Goal: Transaction & Acquisition: Purchase product/service

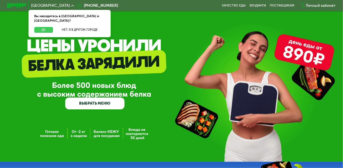
click at [40, 27] on button "Да" at bounding box center [43, 30] width 18 height 6
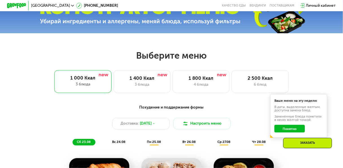
scroll to position [226, 0]
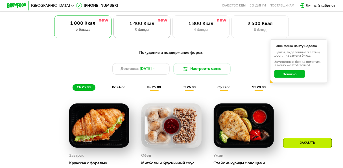
click at [141, 26] on div "1 400 Ккал" at bounding box center [141, 24] width 47 height 6
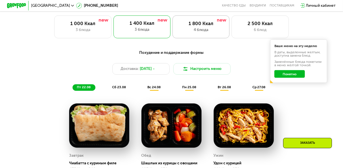
click at [191, 33] on div "4 блюда" at bounding box center [200, 30] width 47 height 6
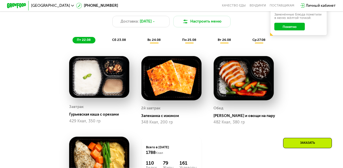
scroll to position [282, 0]
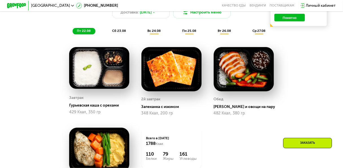
click at [44, 49] on div "Сбалансированное питание на каждый день Доставка: [DATE] Настроить меню пт 22.0…" at bounding box center [171, 105] width 293 height 230
click at [117, 33] on span "сб 23.08" at bounding box center [119, 31] width 14 height 4
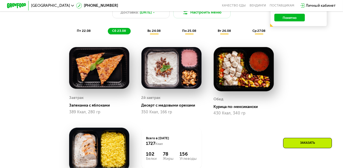
click at [153, 33] on span "вс 24.08" at bounding box center [153, 31] width 13 height 4
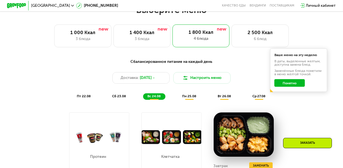
scroll to position [226, 0]
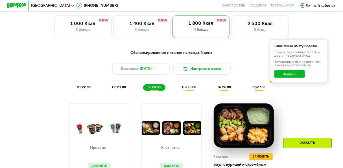
click at [192, 89] on span "пн 25.08" at bounding box center [189, 87] width 14 height 4
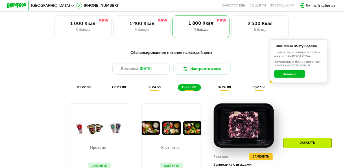
click at [224, 89] on span "вт 26.08" at bounding box center [223, 87] width 13 height 4
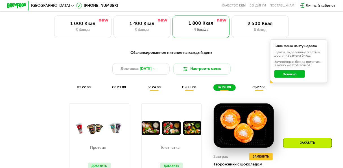
click at [261, 89] on span "ср 27.08" at bounding box center [258, 87] width 13 height 4
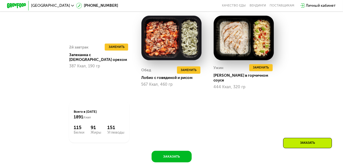
scroll to position [423, 0]
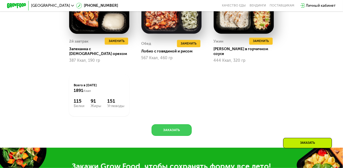
click at [169, 133] on button "Заказать" at bounding box center [171, 130] width 40 height 12
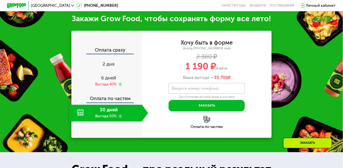
scroll to position [573, 0]
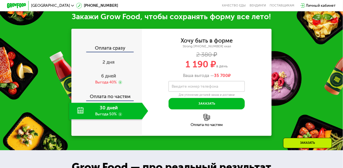
click at [214, 88] on label "Введите номер телефона" at bounding box center [194, 86] width 47 height 3
click at [214, 89] on input "Введите номер телефона" at bounding box center [206, 86] width 76 height 11
type input "**********"
click at [242, 89] on icon at bounding box center [241, 87] width 2 height 2
click at [260, 92] on div "**********" at bounding box center [206, 73] width 129 height 71
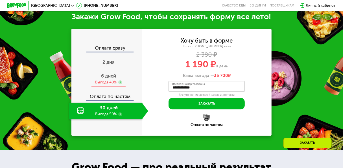
click at [106, 79] on span "6 дней" at bounding box center [108, 76] width 15 height 6
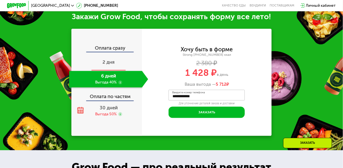
click at [110, 65] on span "2 дня" at bounding box center [108, 62] width 12 height 6
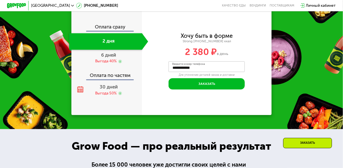
scroll to position [516, 0]
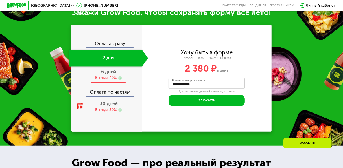
click at [109, 81] on div "Выгода 40%" at bounding box center [105, 77] width 21 height 5
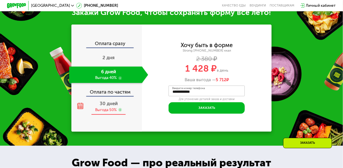
click at [108, 106] on span "30 дней" at bounding box center [109, 104] width 18 height 6
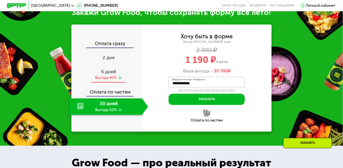
click at [110, 74] on span "6 дней" at bounding box center [108, 72] width 15 height 6
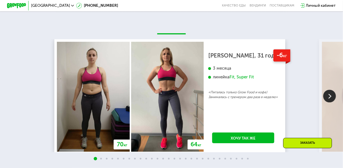
scroll to position [855, 0]
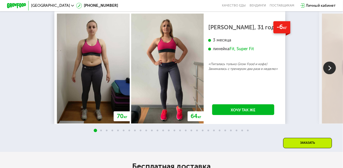
click at [330, 74] on img at bounding box center [329, 67] width 13 height 13
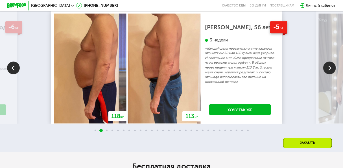
click at [330, 74] on img at bounding box center [329, 67] width 13 height 13
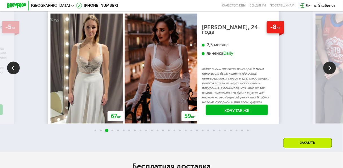
click at [329, 74] on img at bounding box center [329, 67] width 13 height 13
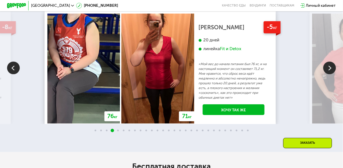
click at [329, 74] on img at bounding box center [329, 67] width 13 height 13
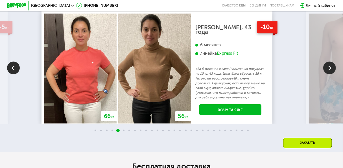
click at [329, 74] on img at bounding box center [329, 67] width 13 height 13
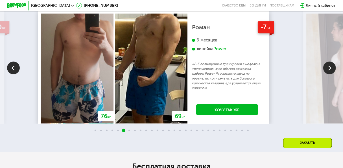
click at [329, 74] on img at bounding box center [329, 67] width 13 height 13
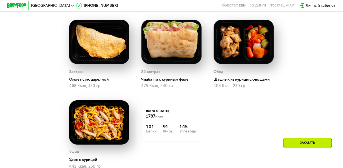
scroll to position [0, 0]
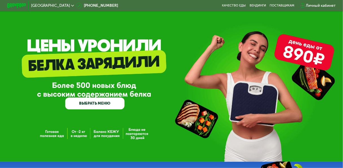
click at [96, 104] on link "ВЫБРАТЬ МЕНЮ" at bounding box center [94, 104] width 59 height 12
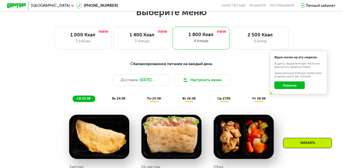
scroll to position [184, 0]
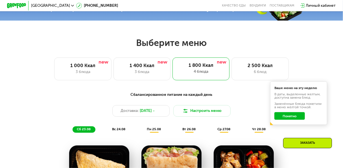
click at [290, 116] on button "Понятно" at bounding box center [289, 116] width 30 height 8
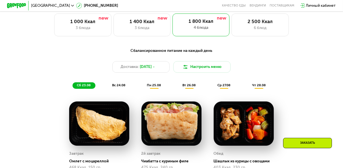
scroll to position [240, 0]
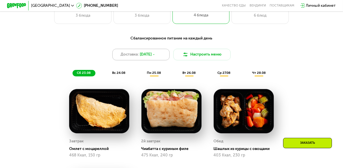
click at [163, 57] on div "Доставка: [DATE]" at bounding box center [140, 55] width 57 height 12
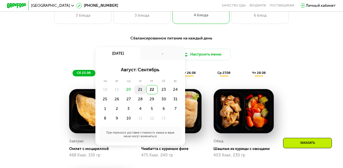
click at [146, 94] on div "21" at bounding box center [152, 90] width 12 height 10
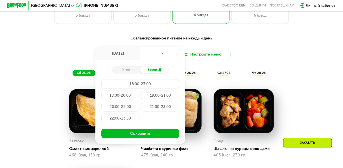
click at [122, 121] on div "22:00-23:59" at bounding box center [120, 119] width 38 height 10
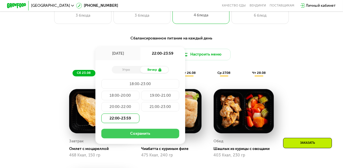
click at [144, 136] on button "Сохранить" at bounding box center [140, 134] width 78 height 10
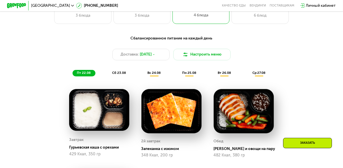
scroll to position [212, 0]
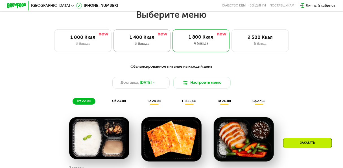
click at [130, 47] on div "3 блюда" at bounding box center [141, 44] width 47 height 6
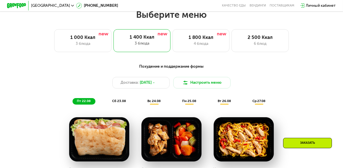
click at [118, 103] on span "сб 23.08" at bounding box center [119, 101] width 14 height 4
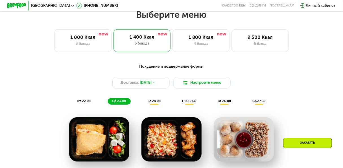
scroll to position [240, 0]
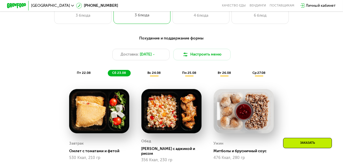
click at [153, 75] on span "вс 24.08" at bounding box center [153, 73] width 13 height 4
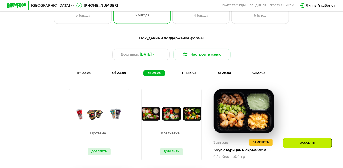
click at [81, 75] on span "пт 22.08" at bounding box center [84, 73] width 14 height 4
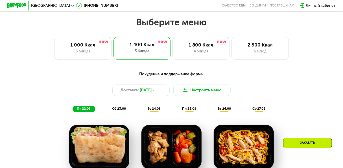
scroll to position [184, 0]
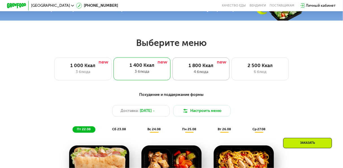
click at [231, 71] on div "1 800 Ккал 4 блюда" at bounding box center [259, 69] width 57 height 23
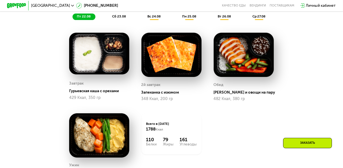
scroll to position [240, 0]
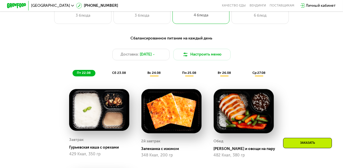
click at [308, 143] on div "Заказать" at bounding box center [307, 143] width 49 height 10
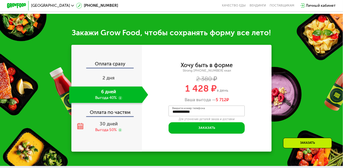
scroll to position [516, 0]
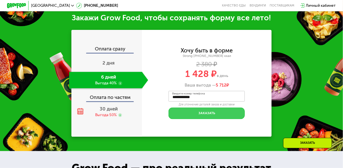
click at [212, 115] on button "Заказать" at bounding box center [206, 113] width 76 height 12
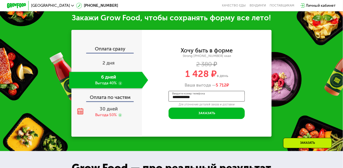
click at [210, 98] on input "**********" at bounding box center [206, 96] width 76 height 11
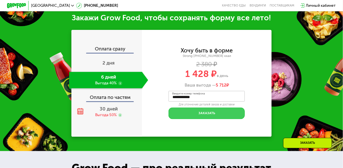
click at [200, 119] on button "Заказать" at bounding box center [206, 113] width 76 height 12
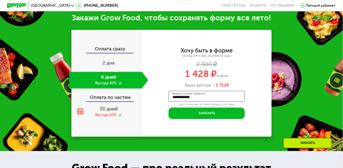
click at [188, 100] on input "**********" at bounding box center [206, 96] width 76 height 11
click at [209, 130] on div "**********" at bounding box center [206, 83] width 129 height 107
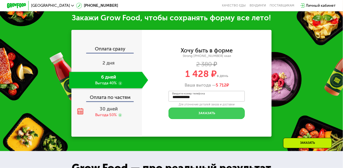
click at [215, 119] on button "Заказать" at bounding box center [206, 113] width 76 height 12
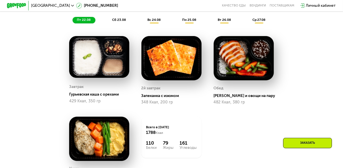
scroll to position [318, 0]
